Goal: Information Seeking & Learning: Learn about a topic

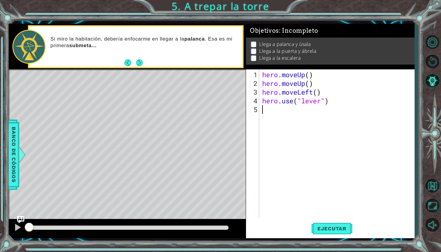
click at [311, 105] on div "hero . moveUp ( ) hero . moveUp ( ) hero . moveLeft ( ) hero . use ( "lever" )" at bounding box center [338, 152] width 155 height 165
click at [322, 232] on button "Ejecutar" at bounding box center [331, 228] width 41 height 17
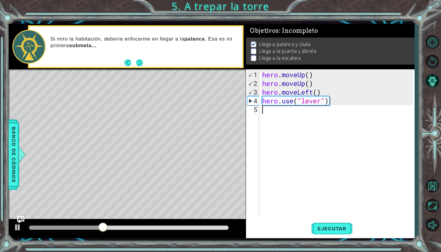
type textarea "h"
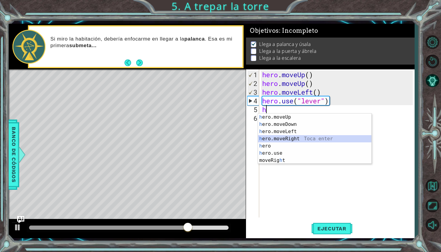
click at [288, 140] on div "h ero.moveUp Toca enter h ero.moveDown Toca enter h ero.moveLeft Toca enter h e…" at bounding box center [314, 145] width 113 height 65
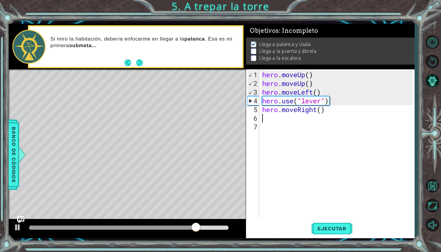
click at [322, 113] on div "hero . moveUp ( ) hero . moveUp ( ) hero . moveLeft ( ) hero . use ( "lever" ) …" at bounding box center [338, 152] width 155 height 165
type textarea "4"
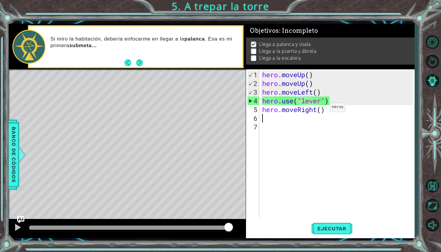
click at [321, 109] on div "hero . moveUp ( ) hero . moveUp ( ) hero . moveLeft ( ) hero . use ( "lever" ) …" at bounding box center [338, 152] width 155 height 165
type textarea "hero.moveRight(4)"
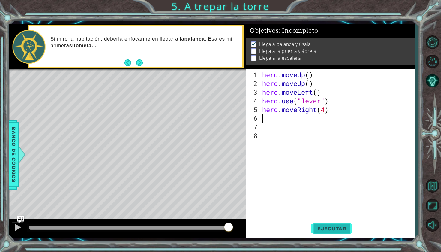
click at [341, 225] on span "Ejecutar" at bounding box center [331, 228] width 41 height 6
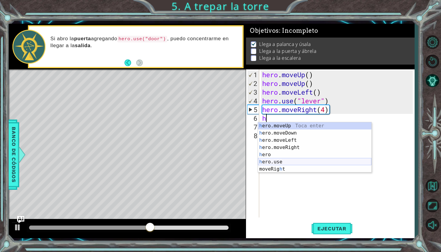
click at [293, 163] on div "h ero.moveUp Toca enter h ero.moveDown Toca enter h ero.moveLeft Toca enter h e…" at bounding box center [314, 154] width 113 height 65
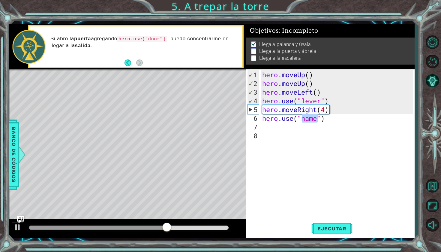
scroll to position [0, 2]
type textarea "hero.use("door")"
click at [333, 123] on div "hero . moveUp ( ) hero . moveUp ( ) hero . moveLeft ( ) hero . use ( "lever" ) …" at bounding box center [338, 152] width 155 height 165
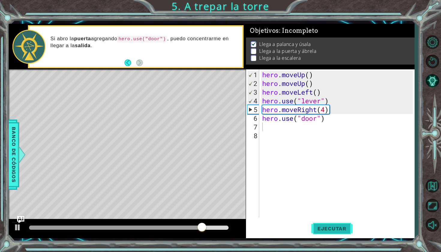
click at [318, 225] on span "Ejecutar" at bounding box center [331, 228] width 41 height 6
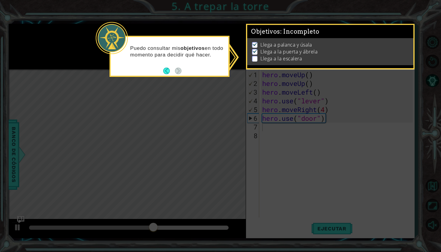
click at [268, 109] on icon at bounding box center [220, 126] width 441 height 252
click at [258, 58] on li "Llega a la escalera" at bounding box center [331, 58] width 158 height 7
click at [257, 58] on li "Llega a la escalera" at bounding box center [331, 58] width 158 height 7
click at [171, 75] on footer at bounding box center [172, 70] width 18 height 9
click at [165, 67] on button "Back" at bounding box center [169, 70] width 12 height 7
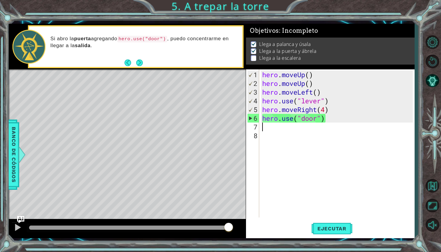
type textarea "h"
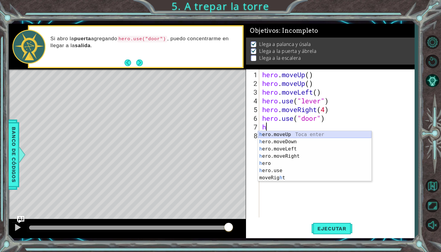
click at [290, 132] on div "h ero.moveUp Toca enter h ero.moveDown Toca enter h ero.moveLeft Toca enter h e…" at bounding box center [314, 163] width 113 height 65
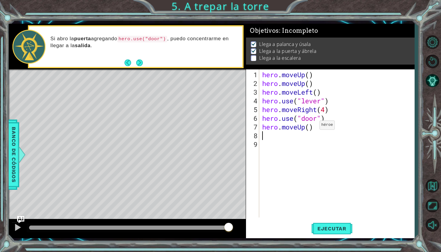
click at [310, 127] on div "hero . moveUp ( ) hero . moveUp ( ) hero . moveLeft ( ) hero . use ( "lever" ) …" at bounding box center [338, 152] width 155 height 165
type textarea "hero.moveUp(2)"
click at [296, 138] on div "hero . moveUp ( ) hero . moveUp ( ) hero . moveLeft ( ) hero . use ( "lever" ) …" at bounding box center [338, 152] width 155 height 165
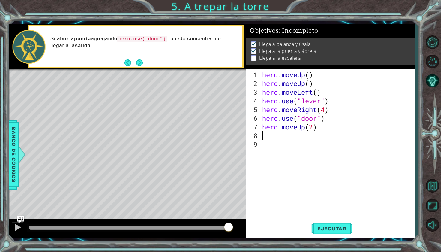
type textarea "h"
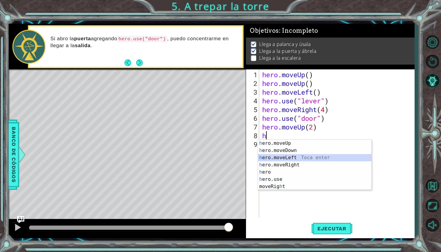
click at [290, 159] on div "h ero.moveUp Toca enter h ero.moveDown Toca enter h ero.moveLeft Toca enter h e…" at bounding box center [314, 171] width 113 height 65
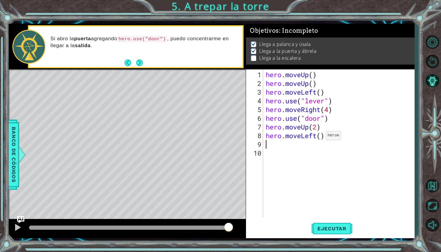
click at [320, 138] on div "hero . moveUp ( ) hero . moveUp ( ) hero . moveLeft ( ) hero . use ( "lever" ) …" at bounding box center [339, 152] width 151 height 165
type textarea "hero.moveLeft(3)"
click at [336, 228] on span "Ejecutar" at bounding box center [331, 228] width 41 height 6
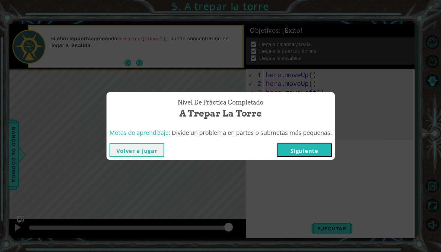
click at [300, 145] on button "Siguiente" at bounding box center [304, 149] width 55 height 13
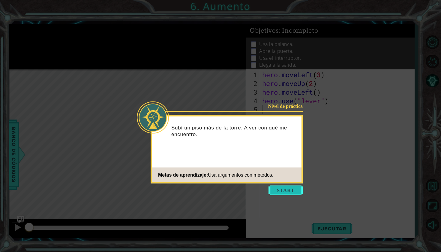
click at [289, 189] on button "Start" at bounding box center [285, 190] width 34 height 10
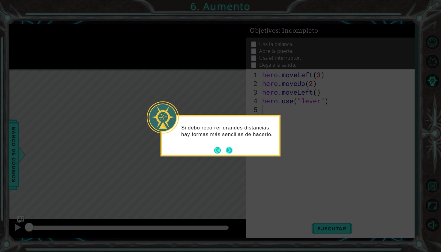
click at [228, 147] on button "Next" at bounding box center [229, 150] width 7 height 7
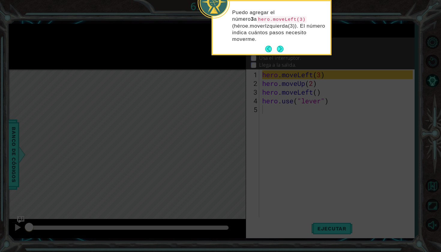
click at [282, 53] on footer at bounding box center [274, 48] width 18 height 9
click at [280, 50] on button "Next" at bounding box center [280, 49] width 7 height 7
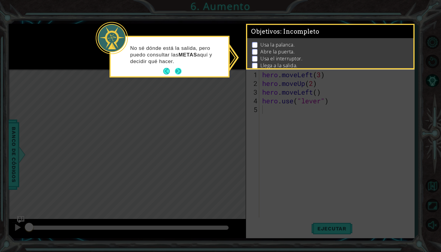
click at [179, 70] on button "Next" at bounding box center [178, 71] width 7 height 7
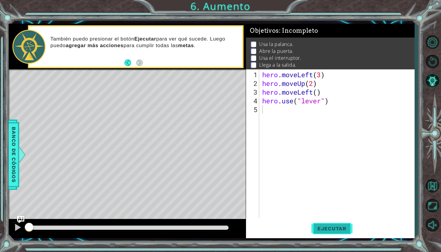
click at [319, 222] on button "Ejecutar" at bounding box center [331, 228] width 41 height 17
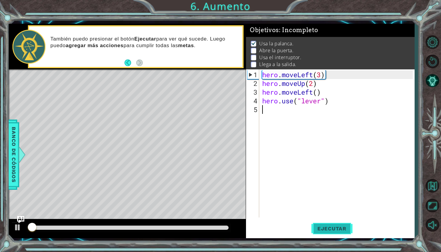
scroll to position [1, 0]
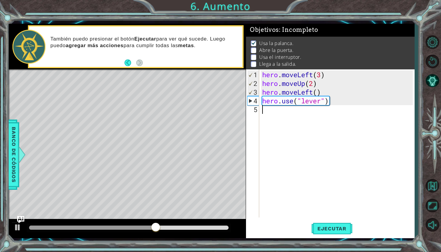
click at [285, 126] on div "hero . moveLeft ( 3 ) hero . moveUp ( 2 ) hero . moveLeft ( ) hero . use ( "lev…" at bounding box center [338, 152] width 155 height 165
type textarea "m"
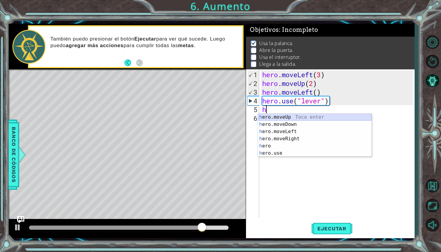
click at [297, 120] on div "h ero.moveUp Toca enter h ero.moveDown Toca enter h ero.moveLeft Toca enter h e…" at bounding box center [314, 142] width 113 height 58
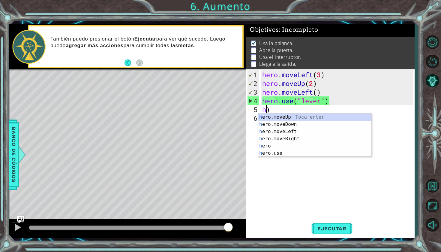
type textarea "hero.use("lever")"
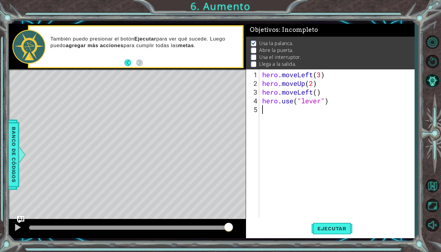
click at [319, 124] on div "hero . moveLeft ( 3 ) hero . moveUp ( 2 ) hero . moveLeft ( ) hero . use ( "lev…" at bounding box center [338, 152] width 155 height 165
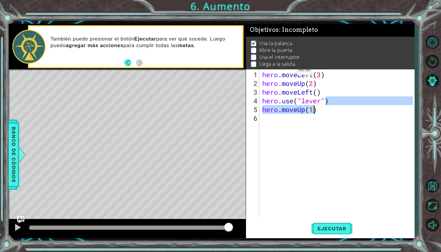
type textarea "h"
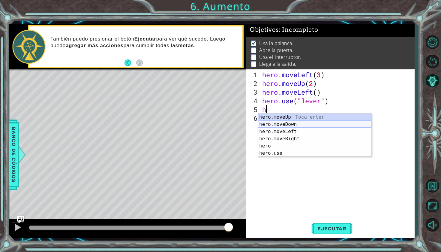
click at [302, 124] on div "h ero.moveUp Toca enter h ero.moveDown Toca enter h ero.moveLeft Toca enter h e…" at bounding box center [314, 142] width 113 height 58
type textarea "hero.moveDown(1)"
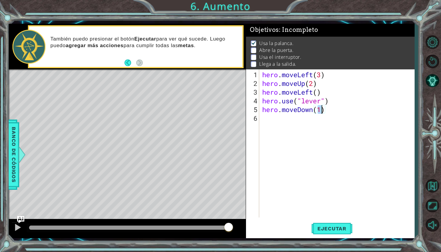
click at [305, 121] on div "hero . moveLeft ( 3 ) hero . moveUp ( 2 ) hero . moveLeft ( ) hero . use ( "lev…" at bounding box center [338, 152] width 155 height 165
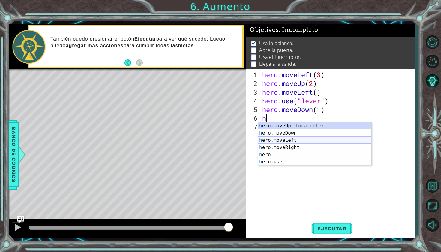
click at [320, 140] on div "h ero.moveUp Toca enter h ero.moveDown Toca enter h ero.moveLeft Toca enter h e…" at bounding box center [314, 151] width 113 height 58
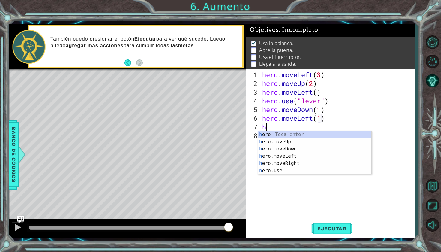
scroll to position [0, 3]
click at [299, 142] on div "h ero Toca enter h ero.moveUp Toca enter h ero.moveDown Toca enter h ero.moveLe…" at bounding box center [314, 160] width 113 height 58
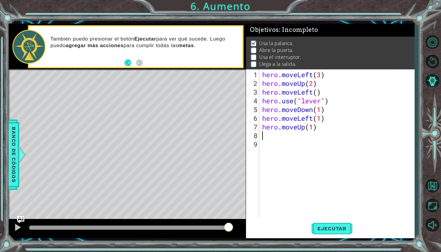
scroll to position [0, 2]
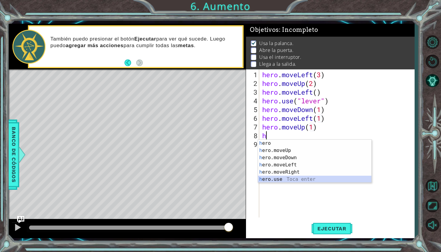
click at [295, 178] on div "h ero Toca enter h ero.moveUp Toca enter h ero.moveDown Toca enter h ero.moveLe…" at bounding box center [314, 168] width 113 height 58
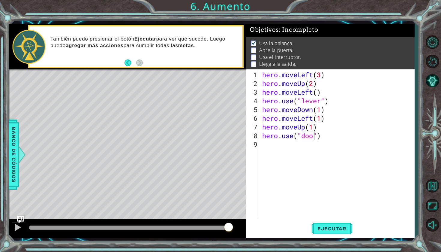
type textarea "hero.use("door")"
click at [296, 153] on div "hero . moveLeft ( 3 ) hero . moveUp ( 2 ) hero . moveLeft ( ) hero . use ( "lev…" at bounding box center [338, 152] width 155 height 165
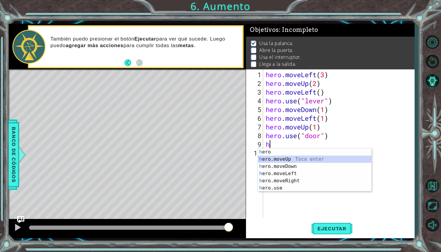
click at [294, 160] on div "h ero Toca enter h ero.moveUp Toca enter h ero.moveDown Toca enter h ero.moveLe…" at bounding box center [314, 177] width 113 height 58
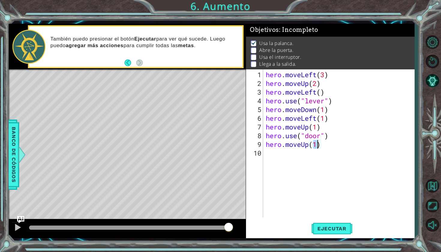
type textarea "hero.moveUp(2)"
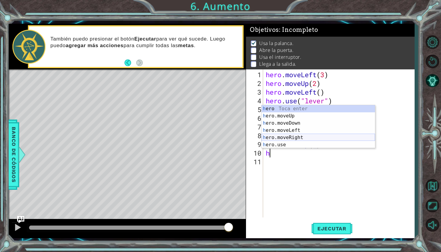
click at [311, 139] on div "h ero Toca enter h ero.moveUp Toca enter h ero.moveDown Toca enter h ero.moveLe…" at bounding box center [317, 134] width 113 height 58
type textarea "hero.moveRight(1)"
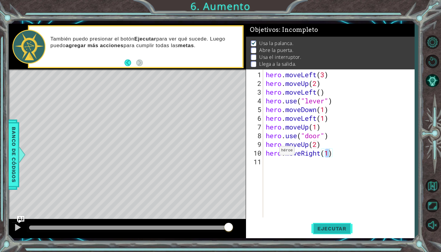
click at [324, 225] on button "Ejecutar" at bounding box center [331, 228] width 41 height 17
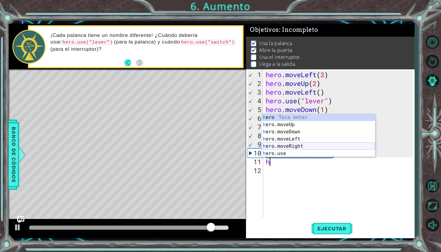
click at [297, 145] on div "h ero Toca enter h ero.moveUp Toca enter h ero.moveDown Toca enter h ero.moveLe…" at bounding box center [317, 143] width 113 height 58
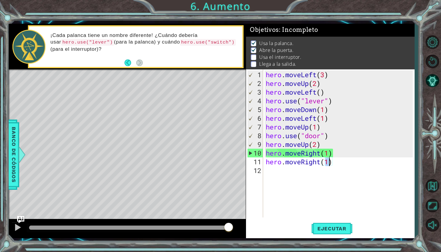
type textarea "hero.moveRight(3)"
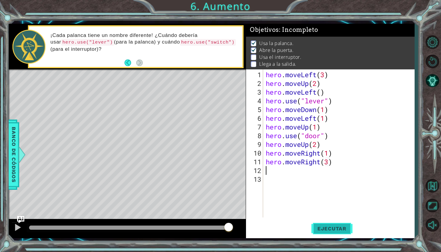
click at [327, 223] on button "Ejecutar" at bounding box center [331, 228] width 41 height 17
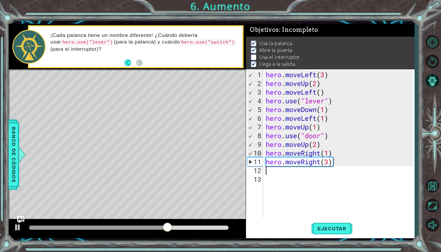
type textarea "hero.moveRight(3)"
drag, startPoint x: 265, startPoint y: 162, endPoint x: 348, endPoint y: 160, distance: 83.1
click at [348, 160] on div "hero . moveLeft ( 3 ) hero . moveUp ( 2 ) hero . moveLeft ( ) hero . use ( "lev…" at bounding box center [339, 152] width 151 height 165
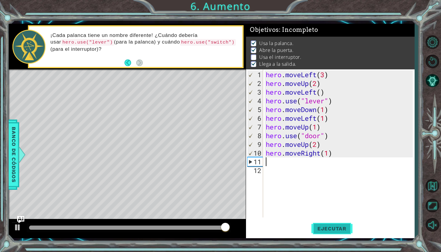
click at [325, 226] on span "Ejecutar" at bounding box center [331, 228] width 41 height 6
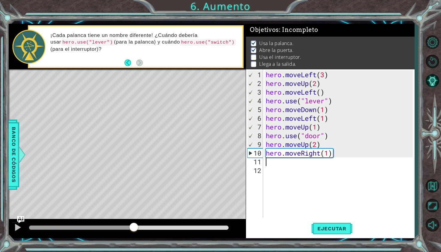
drag, startPoint x: 36, startPoint y: 225, endPoint x: 134, endPoint y: 225, distance: 97.7
click at [134, 225] on div at bounding box center [133, 227] width 11 height 11
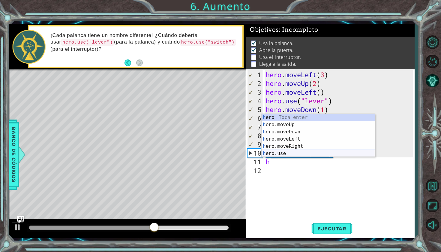
click at [284, 151] on div "h ero Toca enter h ero.moveUp Toca enter h ero.moveDown Toca enter h ero.moveLe…" at bounding box center [317, 143] width 113 height 58
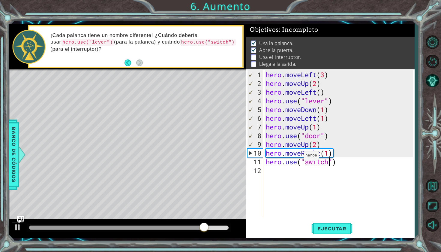
scroll to position [0, 3]
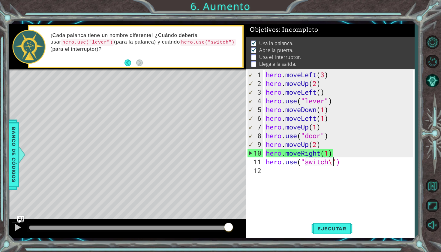
type textarea "hero.use("switch")"
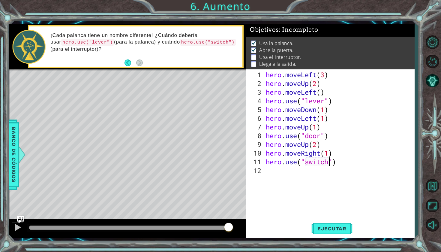
click at [357, 170] on div "hero . moveLeft ( 3 ) hero . moveUp ( 2 ) hero . moveLeft ( ) hero . use ( "lev…" at bounding box center [339, 152] width 151 height 165
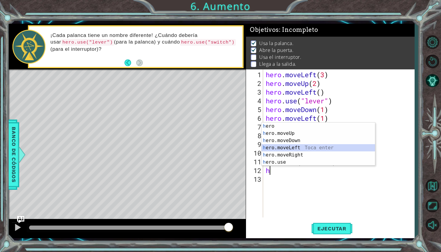
click at [311, 146] on div "h ero Toca enter h ero.moveUp Toca enter h ero.moveDown Toca enter h ero.moveLe…" at bounding box center [317, 151] width 113 height 58
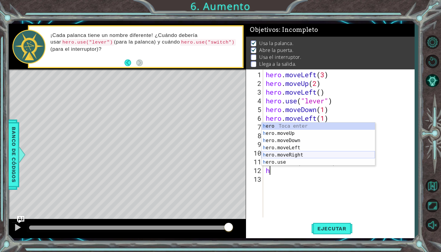
click at [316, 157] on div "h ero Toca enter h ero.moveUp Toca enter h ero.moveDown Toca enter h ero.moveLe…" at bounding box center [317, 151] width 113 height 58
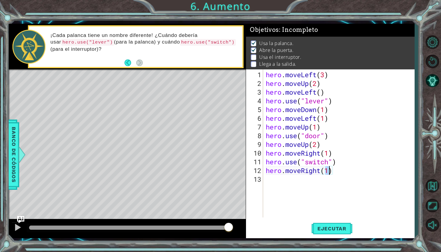
type textarea "hero.moveRight(2)"
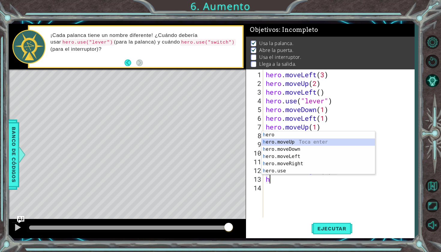
click at [323, 140] on div "h ero Toca enter h ero.moveUp Toca enter h ero.moveDown Toca enter h ero.moveLe…" at bounding box center [317, 160] width 113 height 58
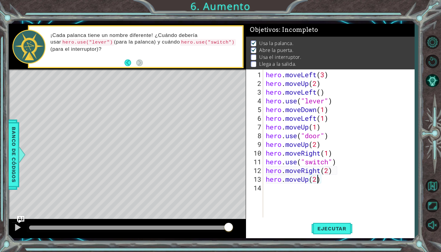
scroll to position [0, 2]
click at [330, 225] on span "Ejecutar" at bounding box center [331, 228] width 41 height 6
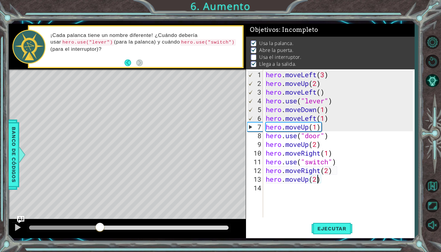
drag, startPoint x: 44, startPoint y: 226, endPoint x: 100, endPoint y: 220, distance: 56.1
click at [100, 220] on div at bounding box center [127, 228] width 237 height 19
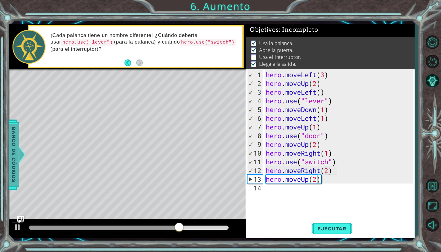
click at [16, 162] on span "Banco de códigos" at bounding box center [14, 154] width 10 height 62
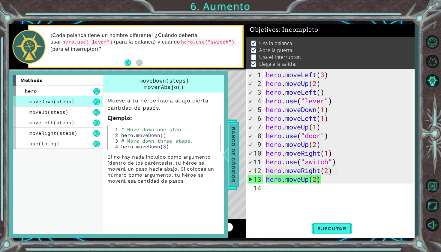
click at [237, 146] on span "Banco de códigos" at bounding box center [233, 154] width 10 height 62
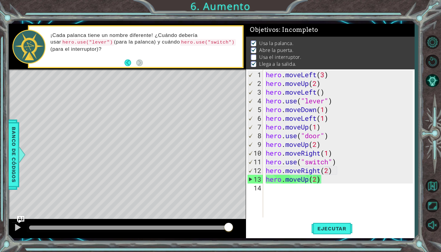
click at [32, 159] on div "Level Map" at bounding box center [147, 157] width 277 height 177
click at [40, 122] on div "Level Map" at bounding box center [147, 157] width 277 height 177
click at [339, 155] on div "hero . moveLeft ( 3 ) hero . moveUp ( 2 ) hero . moveLeft ( ) hero . use ( "lev…" at bounding box center [339, 152] width 151 height 165
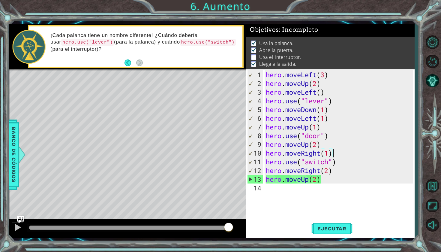
click at [339, 143] on div "hero . moveLeft ( 3 ) hero . moveUp ( 2 ) hero . moveLeft ( ) hero . use ( "lev…" at bounding box center [339, 152] width 151 height 165
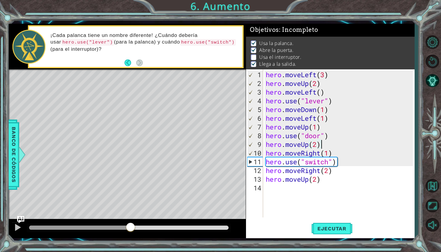
drag, startPoint x: 229, startPoint y: 222, endPoint x: 131, endPoint y: 213, distance: 99.0
click at [131, 213] on div "methods hero moveDown(steps) moveUp(steps) moveLeft(steps) moveRight(steps) use…" at bounding box center [211, 131] width 405 height 214
drag, startPoint x: 267, startPoint y: 160, endPoint x: 353, endPoint y: 161, distance: 86.6
click at [353, 161] on div "hero . moveLeft ( 3 ) hero . moveUp ( 2 ) hero . moveLeft ( ) hero . use ( "lev…" at bounding box center [339, 152] width 151 height 165
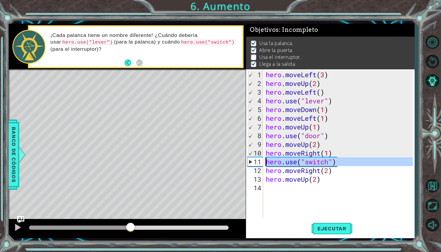
click at [257, 162] on div "11" at bounding box center [255, 161] width 16 height 9
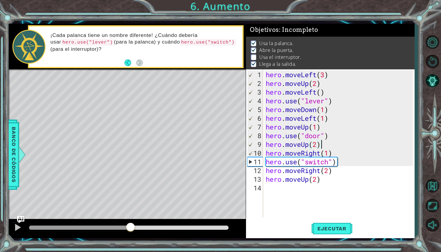
click at [326, 146] on div "hero . moveLeft ( 3 ) hero . moveUp ( 2 ) hero . moveLeft ( ) hero . use ( "lev…" at bounding box center [339, 152] width 151 height 165
type textarea "hero.moveUp(2)"
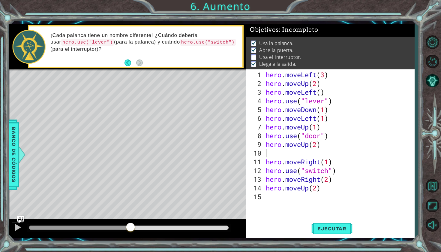
scroll to position [78, 0]
drag, startPoint x: 267, startPoint y: 171, endPoint x: 336, endPoint y: 168, distance: 69.0
click at [336, 168] on div "hero . moveLeft ( 3 ) hero . moveUp ( 2 ) hero . moveLeft ( ) hero . use ( "lev…" at bounding box center [340, 152] width 151 height 165
type textarea "hero.use("switch")"
click at [285, 154] on div "hero . moveLeft ( 3 ) hero . moveUp ( 2 ) hero . moveLeft ( ) hero . use ( "lev…" at bounding box center [340, 152] width 151 height 165
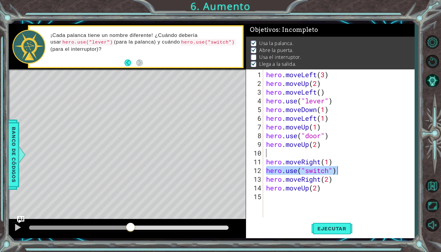
paste textarea "hero.use("switch")"
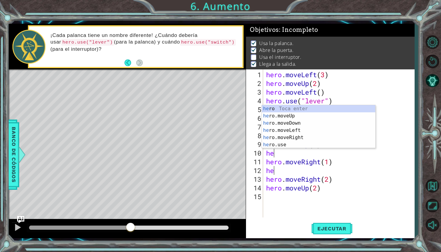
type textarea "h"
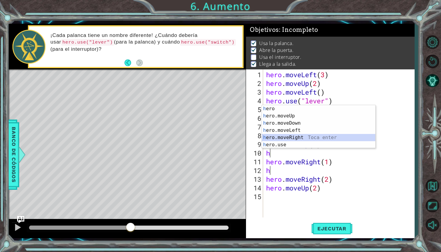
click at [306, 140] on div "h ero Toca enter h ero.moveUp Toca enter h ero.moveDown Toca enter h ero.moveLe…" at bounding box center [318, 134] width 113 height 58
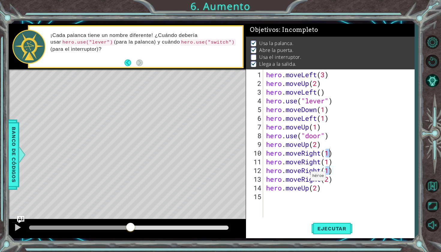
type textarea "h"
click at [339, 161] on div "hero . moveLeft ( 3 ) hero . moveUp ( 2 ) hero . moveLeft ( ) hero . use ( "lev…" at bounding box center [340, 152] width 151 height 165
click at [335, 147] on div "hero . moveLeft ( 3 ) hero . moveUp ( 2 ) hero . moveLeft ( ) hero . use ( "lev…" at bounding box center [340, 152] width 151 height 165
type textarea "hero.moveUp(2)"
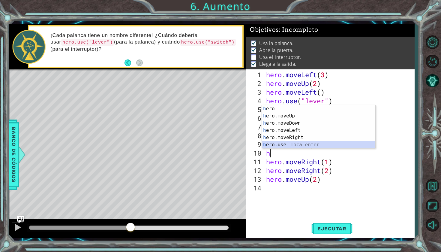
click at [338, 144] on div "h ero Toca enter h ero.moveUp Toca enter h ero.moveDown Toca enter h ero.moveLe…" at bounding box center [318, 134] width 113 height 58
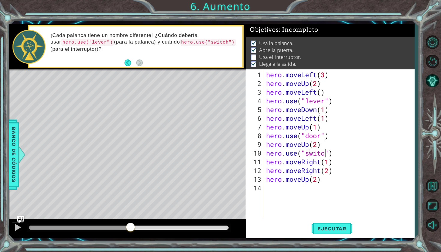
scroll to position [0, 3]
type textarea "hero.use("switch")"
click at [18, 226] on div at bounding box center [18, 227] width 8 height 8
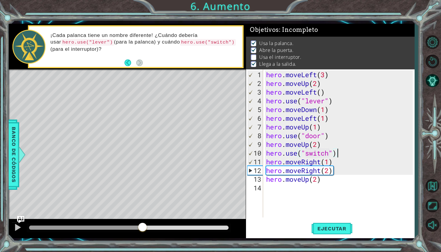
drag, startPoint x: 148, startPoint y: 224, endPoint x: 143, endPoint y: 224, distance: 5.4
click at [143, 224] on div at bounding box center [142, 227] width 11 height 11
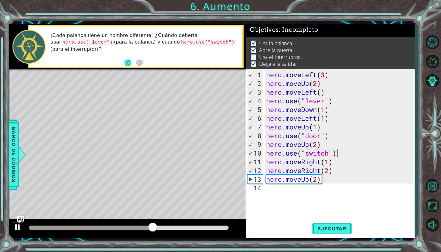
click at [14, 231] on div at bounding box center [18, 227] width 8 height 8
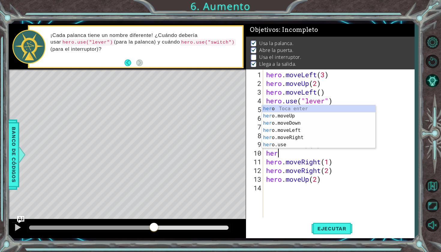
type textarea "h"
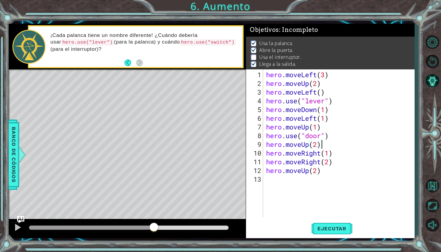
click at [333, 166] on div "hero . moveLeft ( 3 ) hero . moveUp ( 2 ) hero . moveLeft ( ) hero . use ( "lev…" at bounding box center [340, 152] width 151 height 165
click at [338, 164] on div "hero . moveLeft ( 3 ) hero . moveUp ( 2 ) hero . moveLeft ( ) hero . use ( "lev…" at bounding box center [340, 152] width 151 height 165
type textarea "hero.moveRight(2)"
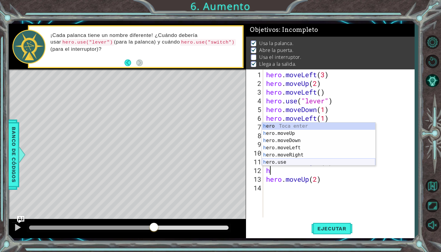
click at [293, 162] on div "h ero Toca enter h ero.moveUp Toca enter h ero.moveDown Toca enter h ero.moveLe…" at bounding box center [318, 151] width 113 height 58
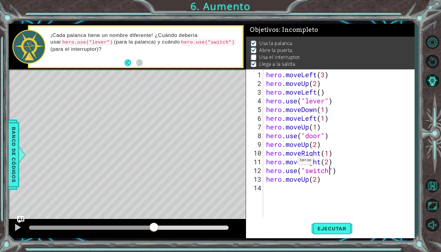
scroll to position [0, 3]
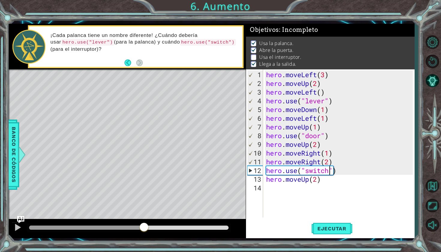
drag, startPoint x: 154, startPoint y: 232, endPoint x: 144, endPoint y: 228, distance: 10.9
click at [144, 228] on div at bounding box center [144, 227] width 11 height 11
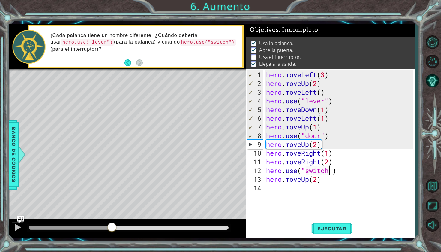
drag, startPoint x: 137, startPoint y: 229, endPoint x: 108, endPoint y: 230, distance: 28.8
click at [108, 229] on div at bounding box center [70, 227] width 83 height 4
click at [11, 225] on div at bounding box center [127, 228] width 237 height 19
click at [10, 225] on div at bounding box center [127, 228] width 237 height 19
click at [320, 229] on span "Ejecutar" at bounding box center [331, 228] width 41 height 6
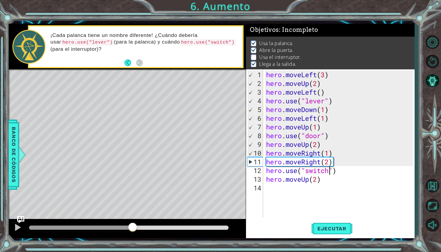
drag, startPoint x: 43, startPoint y: 228, endPoint x: 133, endPoint y: 226, distance: 89.7
click at [133, 226] on div at bounding box center [132, 227] width 11 height 11
drag, startPoint x: 163, startPoint y: 229, endPoint x: 130, endPoint y: 231, distance: 33.6
click at [130, 231] on div at bounding box center [129, 227] width 11 height 11
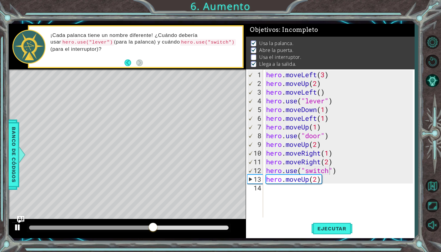
click at [18, 225] on div at bounding box center [18, 227] width 8 height 8
click at [329, 162] on div "hero . moveLeft ( 3 ) hero . moveUp ( 2 ) hero . moveLeft ( ) hero . use ( "lev…" at bounding box center [340, 152] width 151 height 165
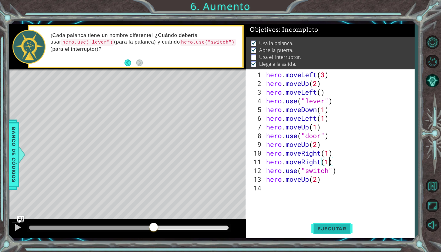
click at [330, 229] on span "Ejecutar" at bounding box center [331, 228] width 41 height 6
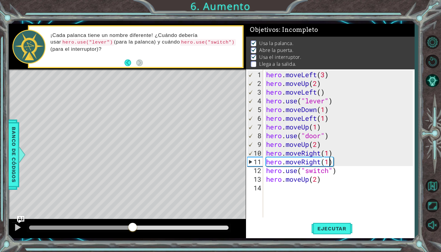
drag, startPoint x: 47, startPoint y: 229, endPoint x: 133, endPoint y: 227, distance: 85.5
click at [133, 227] on div at bounding box center [132, 227] width 11 height 11
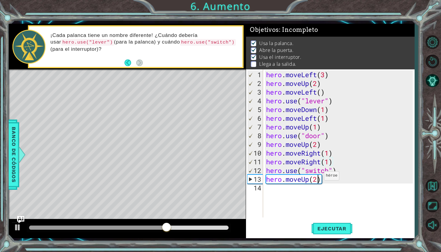
click at [319, 178] on div "hero . moveLeft ( 3 ) hero . moveUp ( 2 ) hero . moveLeft ( ) hero . use ( "lev…" at bounding box center [340, 152] width 151 height 165
type textarea "hero.moveUp(2)"
drag, startPoint x: 329, startPoint y: 179, endPoint x: 267, endPoint y: 181, distance: 62.7
click at [267, 181] on div "hero . moveLeft ( 3 ) hero . moveUp ( 2 ) hero . moveLeft ( ) hero . use ( "lev…" at bounding box center [340, 152] width 151 height 165
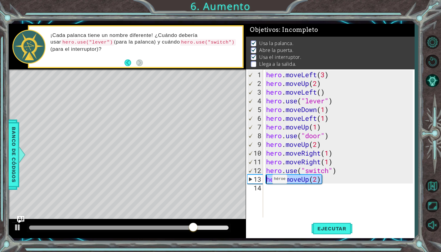
scroll to position [0, 0]
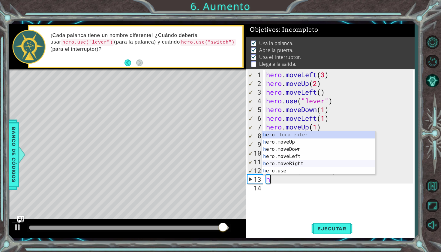
click at [296, 163] on div "h ero Toca enter h ero.moveUp Toca enter h ero.moveDown Toca enter h ero.moveLe…" at bounding box center [318, 160] width 113 height 58
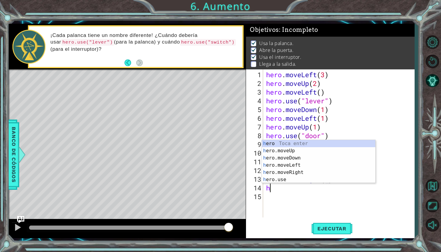
scroll to position [0, 3]
click at [308, 150] on div "h ero Toca enter h ero.moveUp Toca enter h ero.moveDown Toca enter h ero.moveLe…" at bounding box center [318, 169] width 113 height 58
type textarea "hero.moveUp(1)"
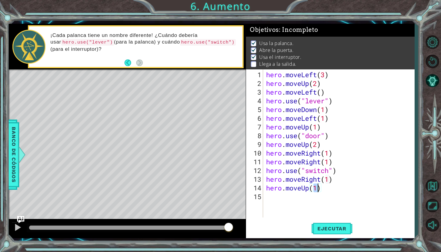
click at [325, 219] on div "hero.moveUp(1) 1 2 3 4 5 6 7 8 9 10 11 12 13 14 15 hero . moveLeft ( 3 ) hero .…" at bounding box center [330, 153] width 168 height 168
click at [328, 228] on span "Ejecutar" at bounding box center [331, 228] width 41 height 6
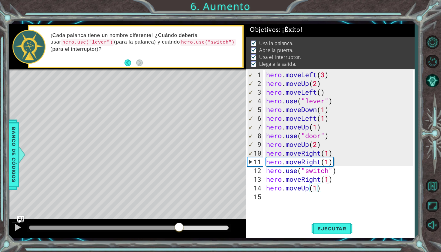
drag, startPoint x: 47, startPoint y: 225, endPoint x: 178, endPoint y: 234, distance: 131.3
click at [178, 234] on div at bounding box center [127, 228] width 237 height 19
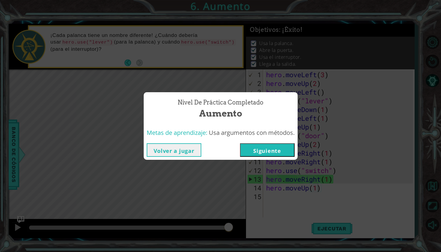
click at [273, 148] on button "Siguiente" at bounding box center [267, 149] width 55 height 13
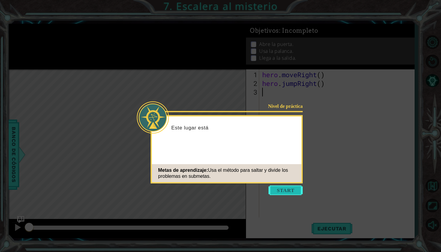
click at [282, 189] on button "Start" at bounding box center [285, 190] width 34 height 10
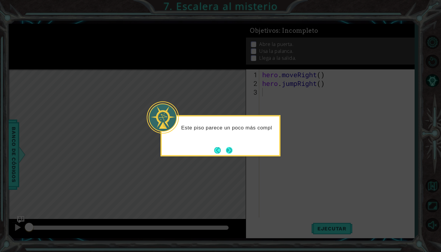
click at [227, 147] on button "Next" at bounding box center [229, 150] width 7 height 7
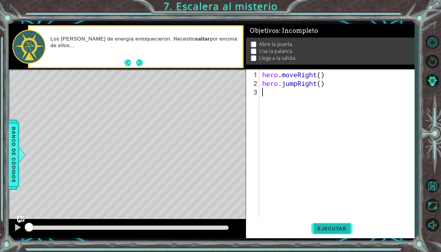
click at [321, 226] on span "Ejecutar" at bounding box center [331, 228] width 41 height 6
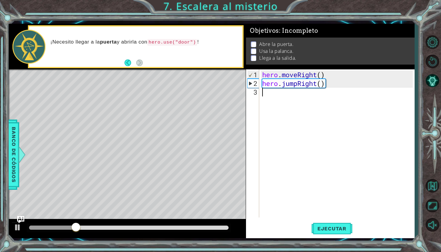
type textarea "h"
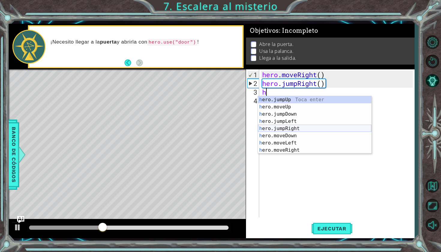
click at [316, 129] on div "h ero.jumpUp Toca enter h ero.moveUp Toca enter h ero.jumpDown Toca enter h ero…" at bounding box center [314, 132] width 113 height 72
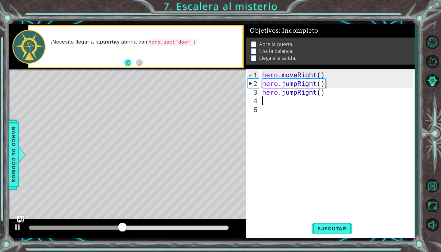
click at [328, 97] on div "hero . moveRight ( ) hero . jumpRight ( ) hero . jumpRight ( )" at bounding box center [338, 152] width 155 height 165
click at [331, 87] on div "hero . moveRight ( ) hero . jumpRight ( ) hero . jumpRight ( )" at bounding box center [338, 152] width 155 height 165
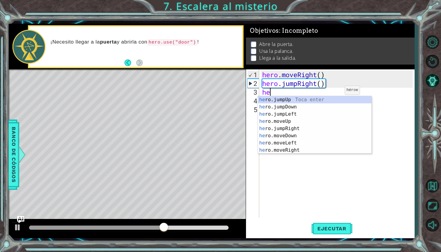
type textarea "h"
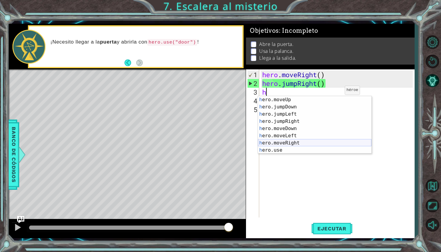
click at [326, 142] on div "h ero.moveUp Toca enter h ero.jumpDown Toca enter h ero.jumpLeft Toca enter h e…" at bounding box center [314, 132] width 113 height 72
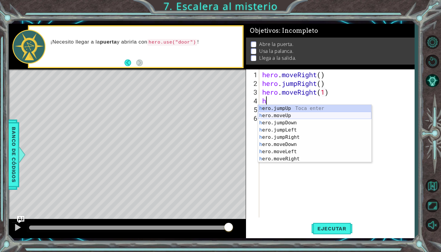
click at [299, 118] on div "h ero.jumpUp Toca enter h ero.moveUp Toca enter h ero.jumpDown Toca enter h ero…" at bounding box center [314, 141] width 113 height 72
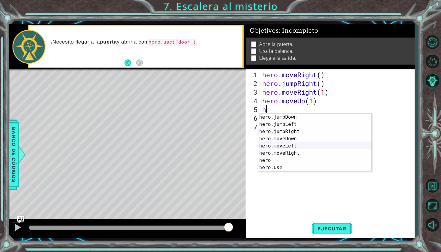
scroll to position [14, 0]
click at [309, 168] on div "h ero.jumpDown Toca enter h ero.jumpLeft Toca enter h ero.jumpRight Toca enter …" at bounding box center [314, 149] width 113 height 72
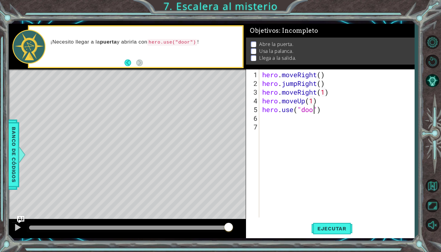
scroll to position [0, 2]
type textarea "hero.use("door")"
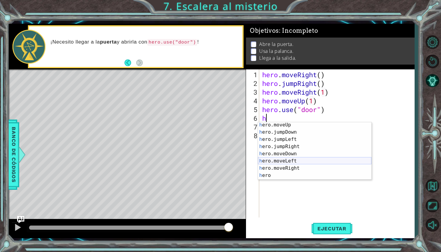
scroll to position [14, 0]
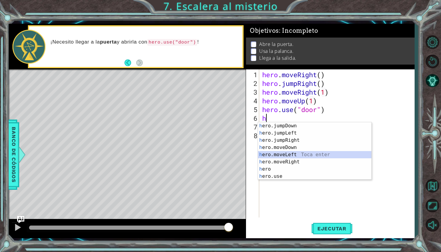
click at [286, 157] on div "h ero.jumpDown Toca enter h ero.jumpLeft Toca enter h ero.jumpRight Toca enter …" at bounding box center [314, 158] width 113 height 72
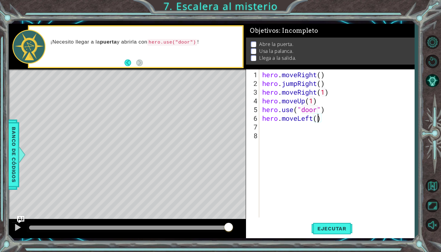
type textarea "hero.moveLeft(3)"
type textarea "h"
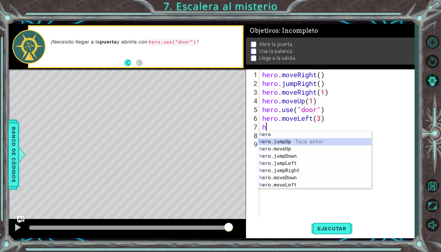
click at [300, 142] on div "h ero Toca enter h ero.jumpUp Toca enter h ero.moveUp Toca enter h ero.jumpDown…" at bounding box center [314, 167] width 113 height 72
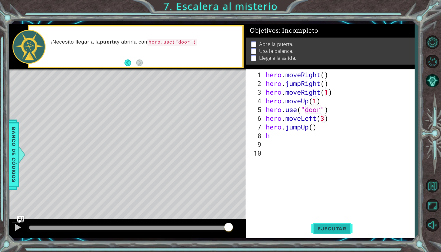
click at [320, 227] on span "Ejecutar" at bounding box center [331, 228] width 41 height 6
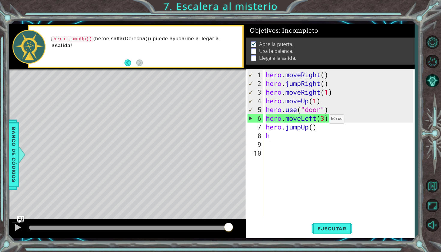
click at [323, 121] on div "hero . moveRight ( ) hero . jumpRight ( ) hero . moveRight ( 1 ) hero . moveUp …" at bounding box center [339, 152] width 151 height 165
click at [318, 118] on div "hero . moveRight ( ) hero . jumpRight ( ) hero . moveRight ( 1 ) hero . moveUp …" at bounding box center [339, 152] width 151 height 165
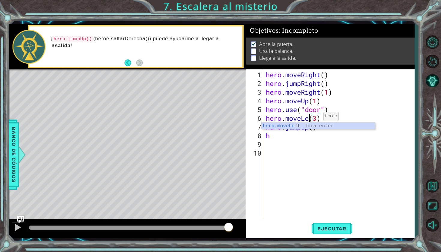
type textarea "hero.moveL(3)"
